Goal: Task Accomplishment & Management: Complete application form

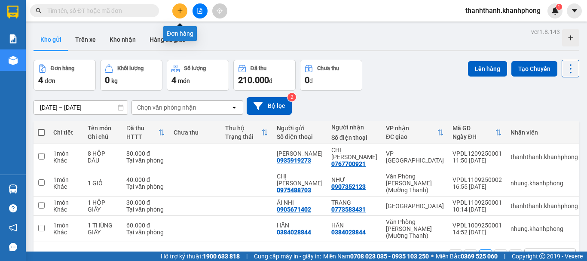
click at [180, 13] on icon "plus" at bounding box center [180, 11] width 6 height 6
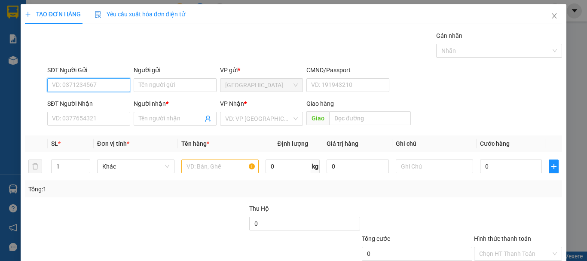
click at [117, 86] on input "SĐT Người Gửi" at bounding box center [88, 85] width 83 height 14
click at [109, 82] on input "SĐT Người Gửi" at bounding box center [88, 85] width 83 height 14
click at [69, 88] on input "SĐT Người Gửi" at bounding box center [88, 85] width 83 height 14
type input "0896370401"
click at [107, 103] on div "0896370401 - CHỊ NHÃ" at bounding box center [88, 101] width 72 height 9
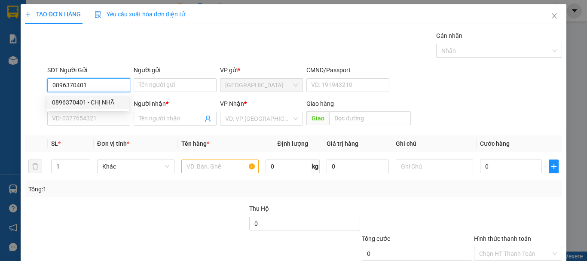
type input "CHỊ NHÃ"
drag, startPoint x: 97, startPoint y: 85, endPoint x: 34, endPoint y: 83, distance: 63.2
click at [0, 84] on div "TẠO ĐƠN HÀNG Yêu cầu xuất hóa đơn điện tử Transit Pickup Surcharge Ids Transit …" at bounding box center [293, 130] width 587 height 261
type input "0896370401"
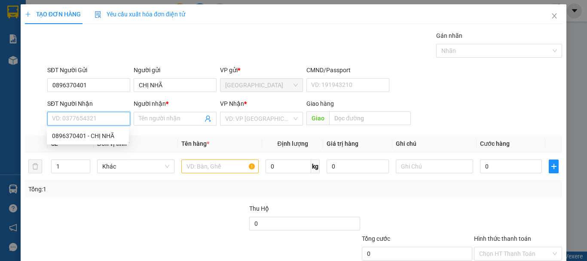
paste input "0896370401"
type input "0896370401"
click at [106, 134] on div "0896370401 - CHỊ NHÃ" at bounding box center [88, 135] width 72 height 9
type input "CHỊ NHÃ"
type input "0896370401"
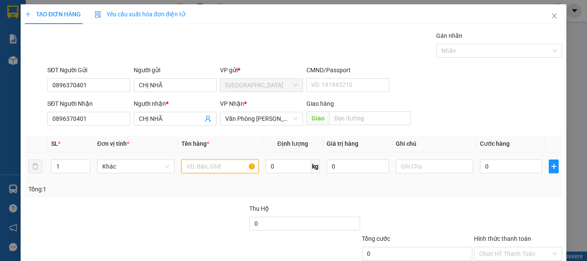
click at [231, 166] on input "text" at bounding box center [219, 166] width 77 height 14
type input "2 VALI"
click at [501, 167] on input "0" at bounding box center [511, 166] width 62 height 14
type input "1"
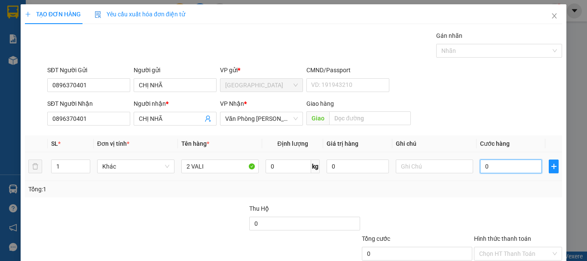
type input "1"
type input "12"
type input "120"
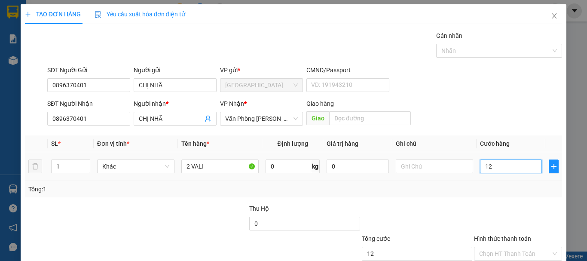
type input "120"
type input "1.200"
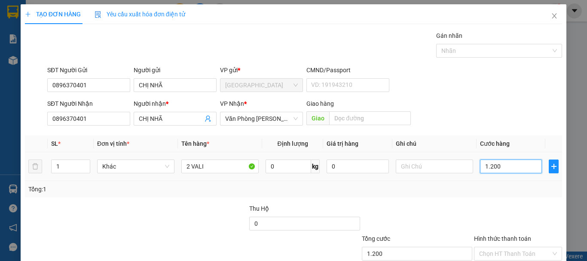
type input "12.000"
type input "120.000"
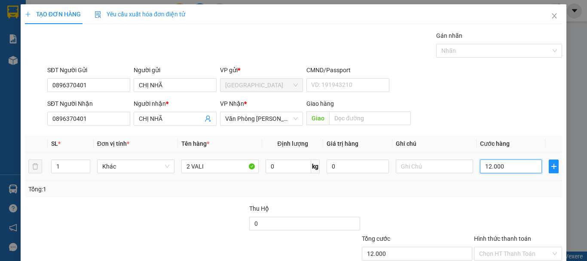
type input "120.000"
drag, startPoint x: 88, startPoint y: 88, endPoint x: 38, endPoint y: 82, distance: 50.2
click at [38, 82] on div "SĐT Người Gửi 0896370401 0896370401 Người gửi CHỊ NHÃ VP gửi * Đà Lạt CMND/Pass…" at bounding box center [293, 80] width 539 height 30
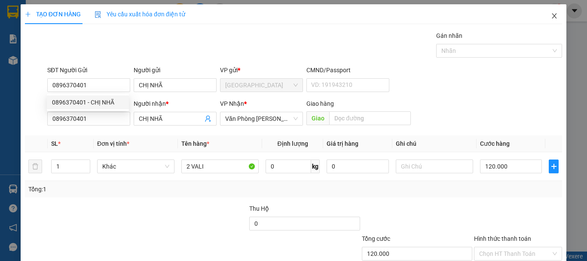
click at [551, 16] on icon "close" at bounding box center [554, 15] width 7 height 7
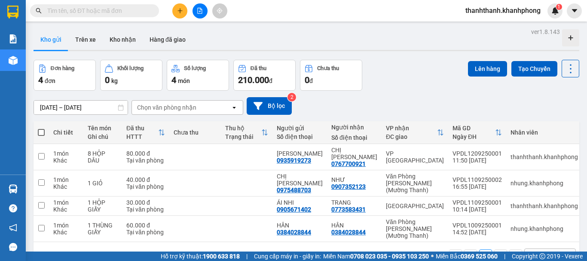
paste input "0896370401"
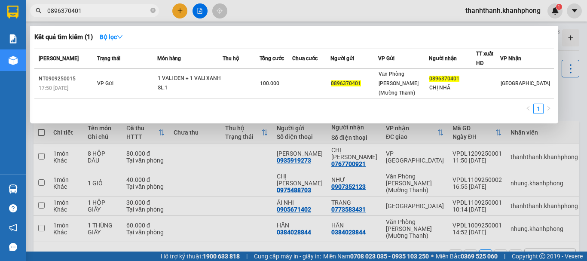
type input "0896370401"
click at [249, 10] on div at bounding box center [293, 130] width 587 height 261
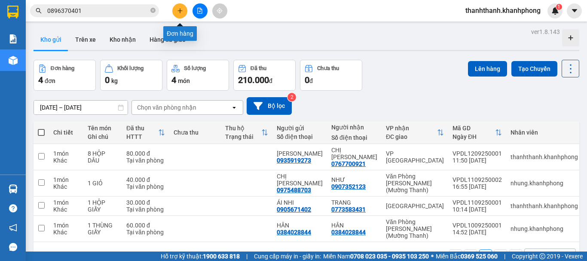
click at [179, 9] on icon "plus" at bounding box center [180, 11] width 6 height 6
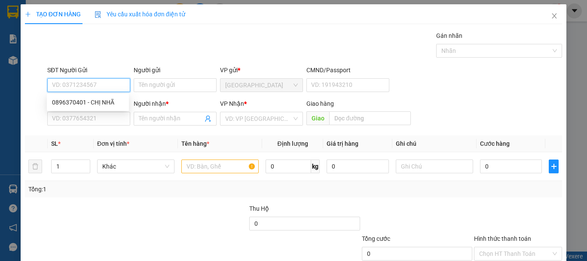
paste input "0896370401"
type input "0896370401"
click at [102, 107] on div "0896370401 - CHỊ NHÃ" at bounding box center [88, 102] width 82 height 14
type input "CHỊ NHÃ"
type input "0896370401"
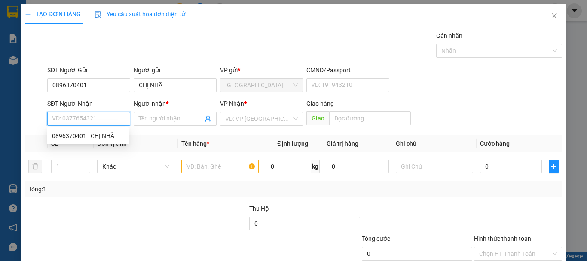
paste input "0896370401"
type input "0896370401"
click at [111, 135] on div "0896370401 - CHỊ NHÃ" at bounding box center [88, 135] width 72 height 9
type input "CHỊ NHÃ"
type input "0896370401"
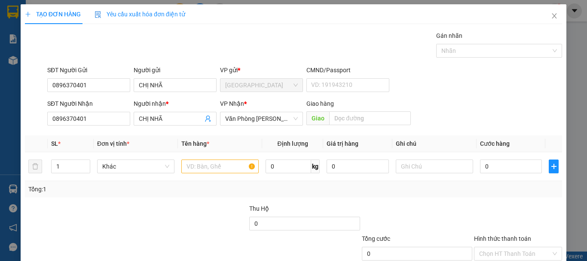
click at [242, 134] on div "Transit Pickup Surcharge Ids Transit Deliver Surcharge Ids Transit Deliver Surc…" at bounding box center [293, 166] width 537 height 270
click at [194, 169] on input "text" at bounding box center [219, 166] width 77 height 14
type input "2 VALI"
click at [513, 168] on input "0" at bounding box center [511, 166] width 62 height 14
type input "1"
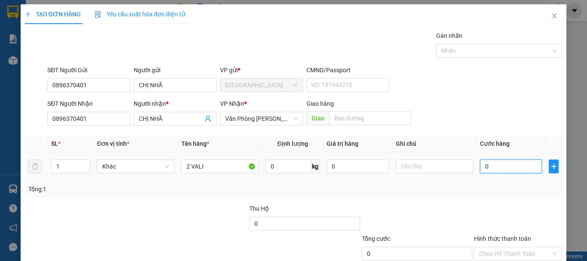
type input "1"
type input "10"
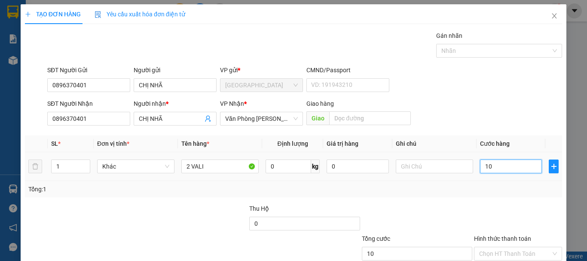
type input "100"
type input "1.000"
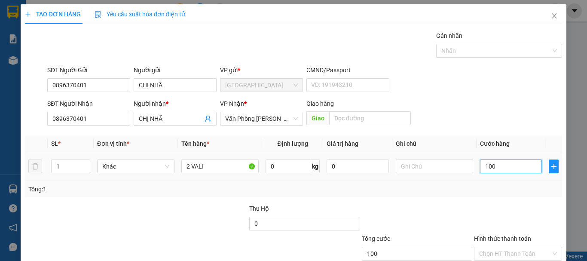
type input "1.000"
type input "10.000"
type input "100.000"
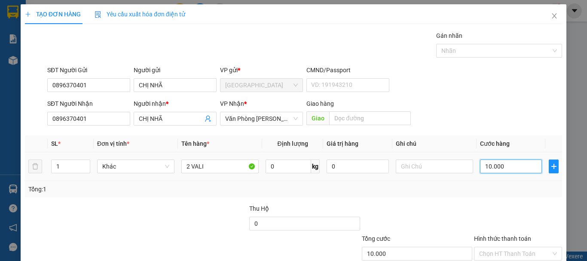
type input "100.000"
click at [325, 191] on div "Tổng: 1" at bounding box center [293, 188] width 530 height 9
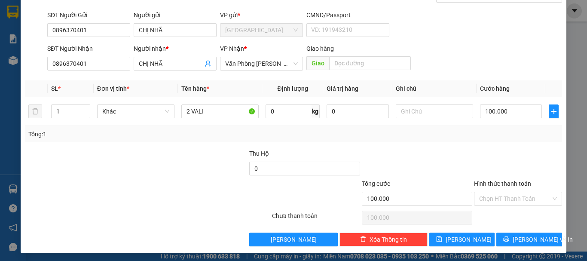
scroll to position [57, 0]
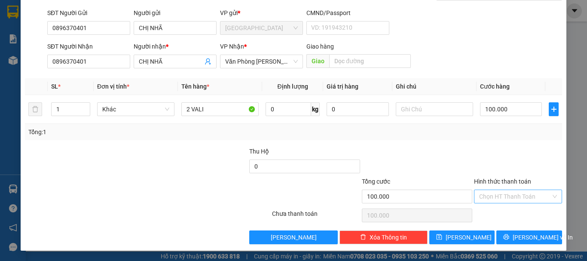
click at [494, 193] on input "Hình thức thanh toán" at bounding box center [515, 196] width 72 height 13
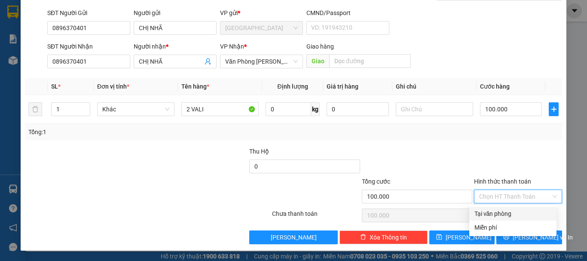
click at [486, 213] on div "Tại văn phòng" at bounding box center [512, 213] width 77 height 9
type input "0"
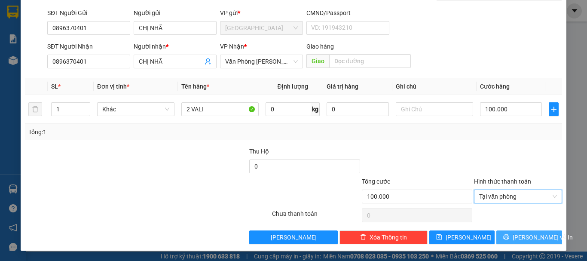
click at [505, 232] on button "Lưu và In" at bounding box center [529, 237] width 66 height 14
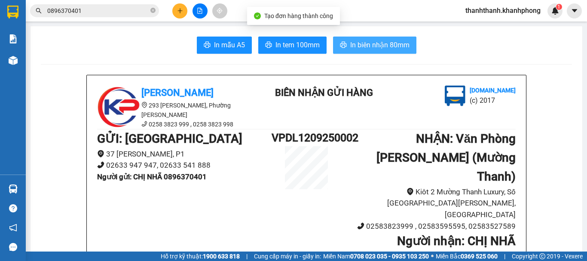
click at [372, 47] on span "In biên nhận 80mm" at bounding box center [379, 45] width 59 height 11
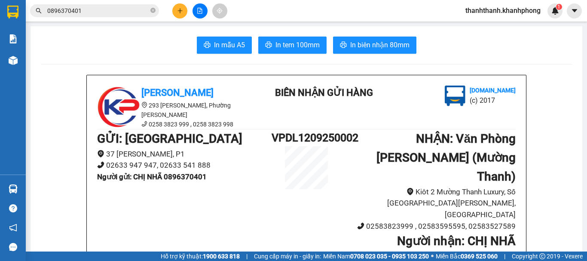
drag, startPoint x: 577, startPoint y: 11, endPoint x: 530, endPoint y: 37, distance: 54.4
click at [577, 12] on icon "caret-down" at bounding box center [574, 11] width 8 height 8
click at [499, 12] on span "thanhthanh.khanhphong" at bounding box center [502, 10] width 89 height 11
click at [481, 29] on span "Đăng xuất" at bounding box center [506, 26] width 72 height 9
